Goal: Task Accomplishment & Management: Manage account settings

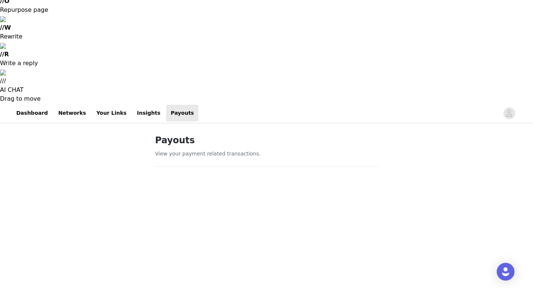
scroll to position [209, 0]
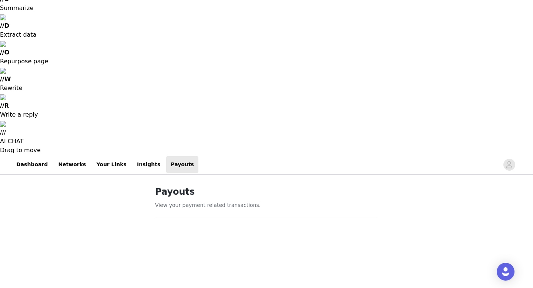
scroll to position [154, 0]
